Goal: Find specific page/section: Find specific page/section

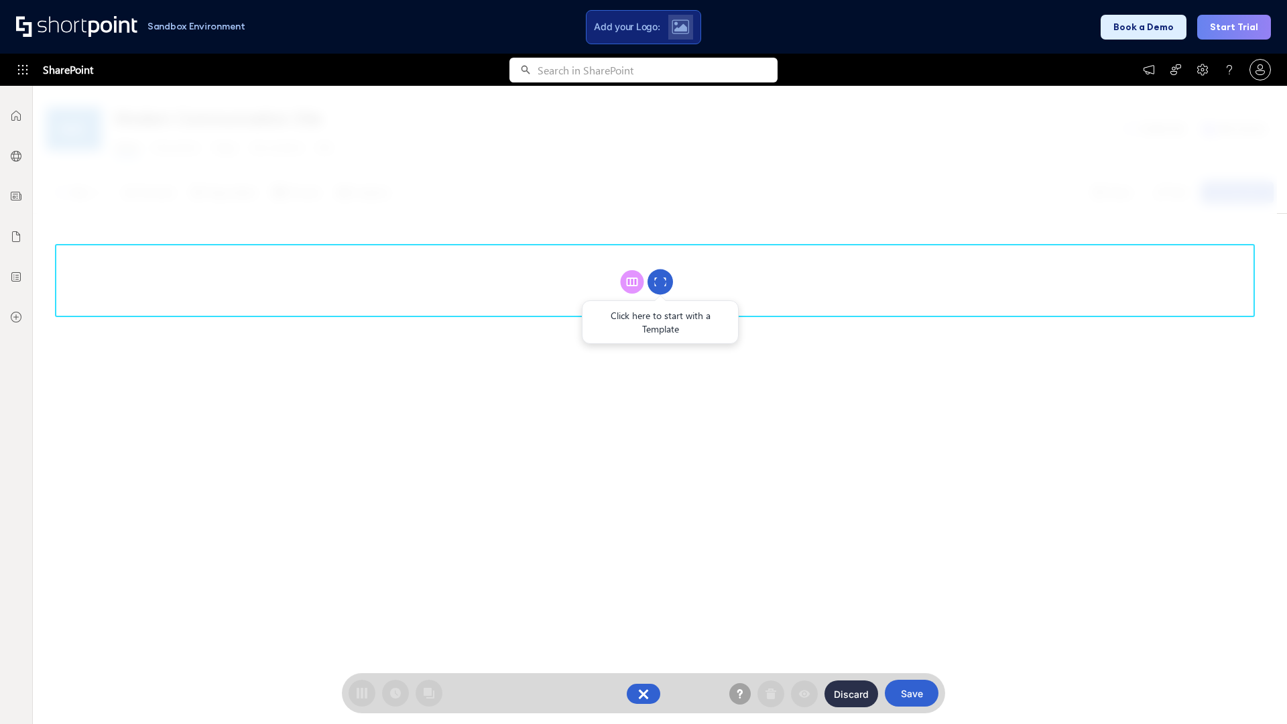
click at [660, 282] on circle at bounding box center [659, 281] width 25 height 25
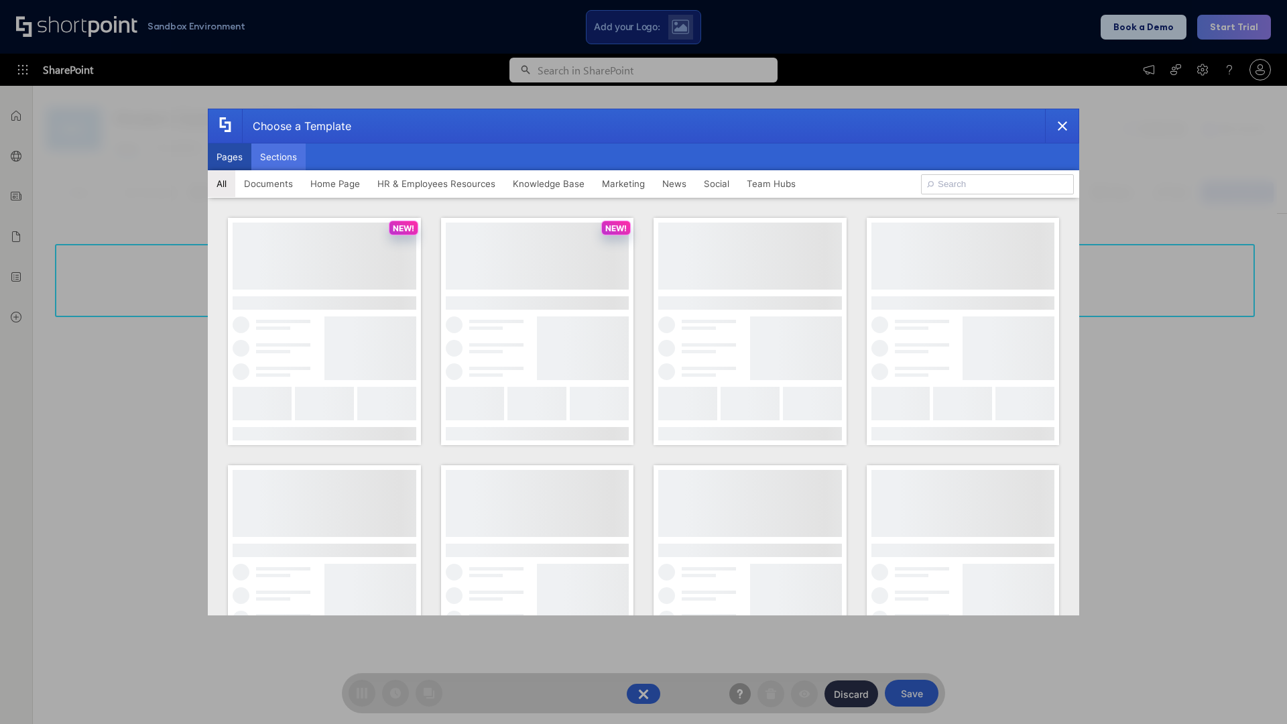
click at [278, 157] on button "Sections" at bounding box center [278, 156] width 54 height 27
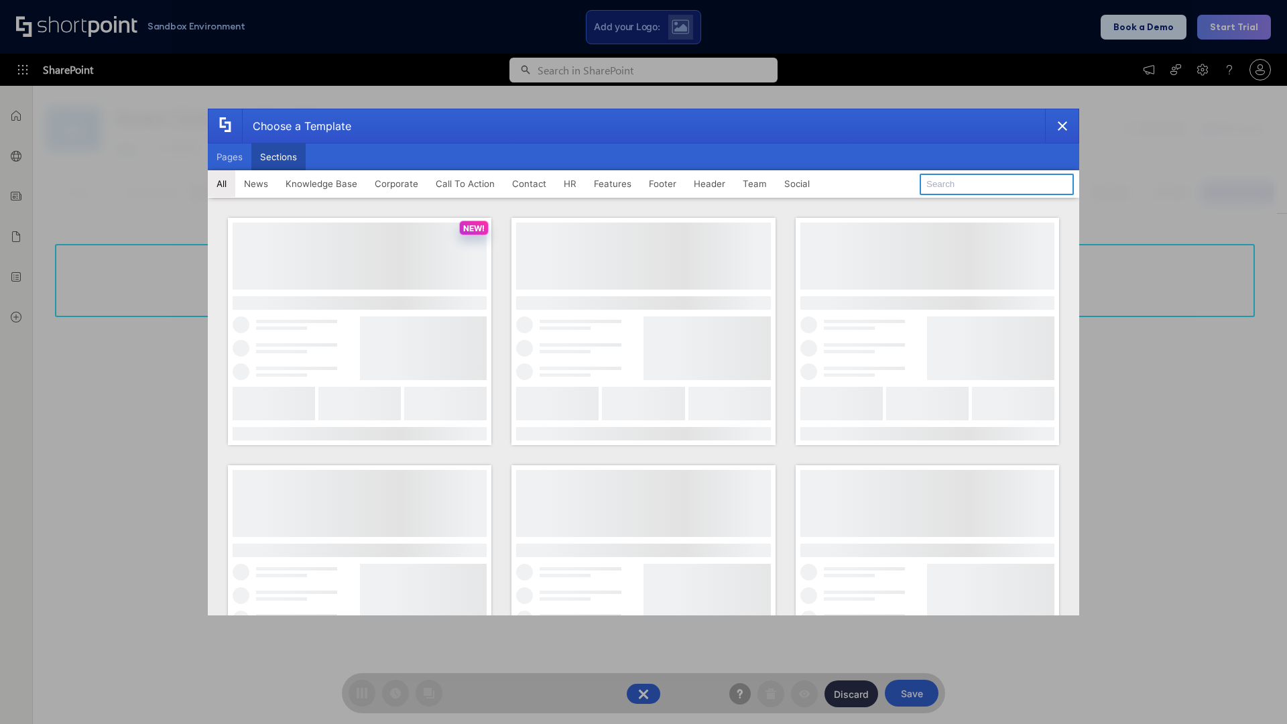
type input "News Kit 2"
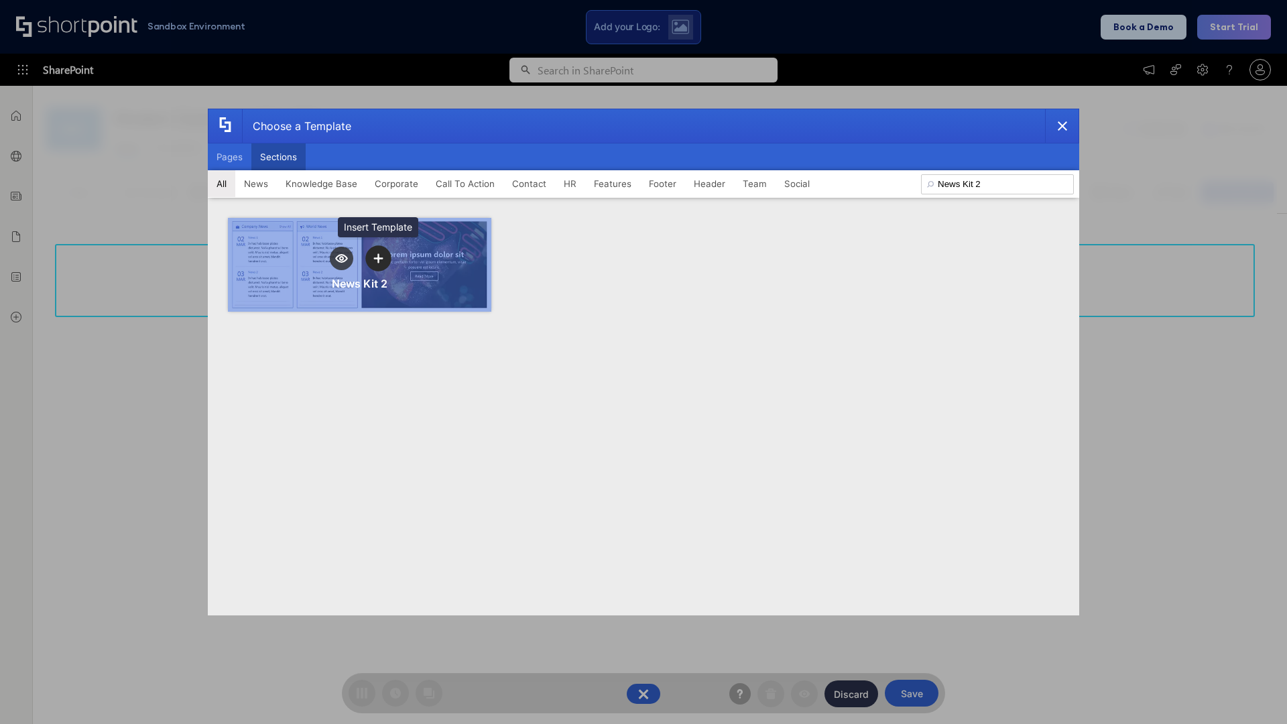
click at [378, 258] on icon "template selector" at bounding box center [377, 257] width 9 height 9
